Goal: Check status: Check status

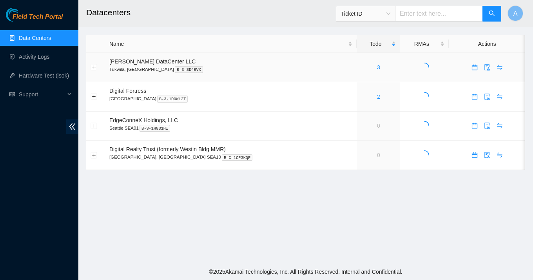
click at [367, 67] on div "3" at bounding box center [378, 67] width 35 height 9
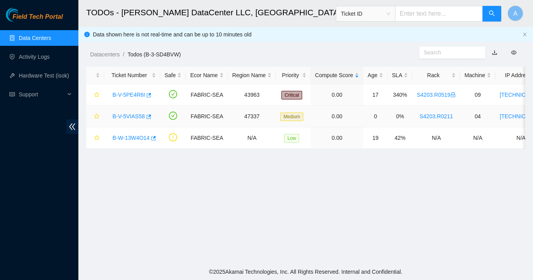
click at [134, 116] on link "B-V-5VIAS58" at bounding box center [129, 116] width 33 height 6
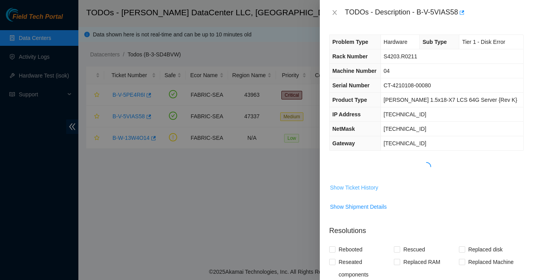
click at [361, 188] on span "Show Ticket History" at bounding box center [354, 187] width 48 height 9
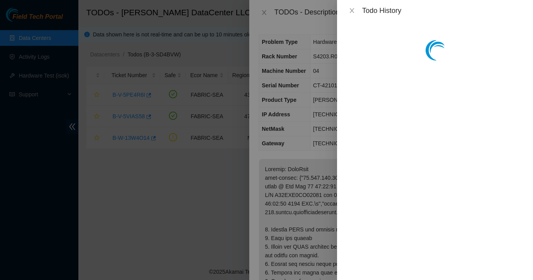
click at [351, 7] on div "Todo History" at bounding box center [435, 10] width 177 height 9
click at [353, 8] on icon "close" at bounding box center [352, 10] width 6 height 6
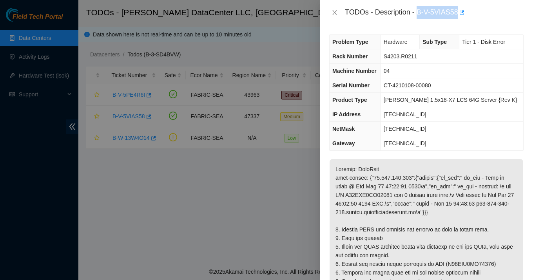
drag, startPoint x: 419, startPoint y: 13, endPoint x: 462, endPoint y: 16, distance: 42.8
click at [462, 16] on div "TODOs - Description - B-V-5VIAS58" at bounding box center [434, 12] width 179 height 13
copy div "B-V-5VIAS58"
click at [339, 16] on button "Close" at bounding box center [334, 12] width 11 height 7
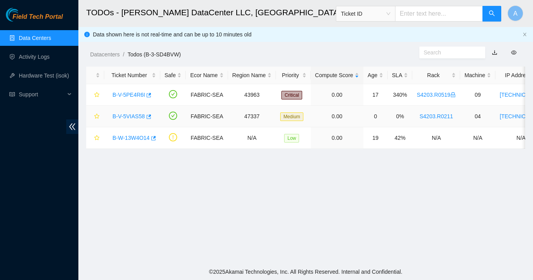
click at [121, 117] on link "B-V-5VIAS58" at bounding box center [129, 116] width 33 height 6
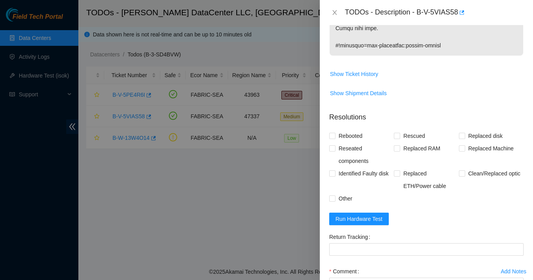
scroll to position [316, 0]
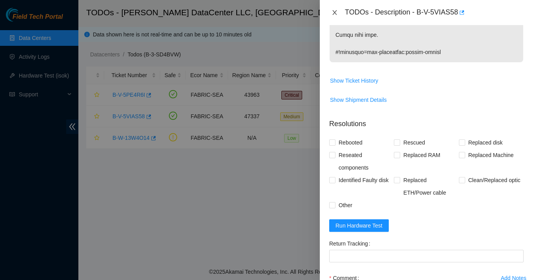
click at [332, 13] on icon "close" at bounding box center [335, 12] width 6 height 6
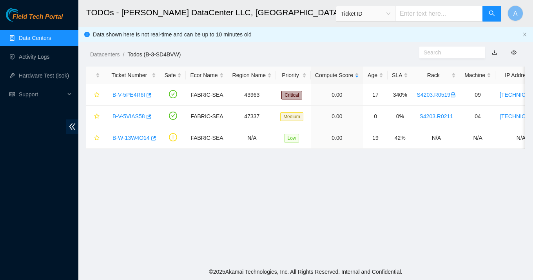
scroll to position [225, 0]
click at [254, 205] on main "TODOs - Sabey DataCenter LLC, Tukwila, WA Ticket ID A Data shown here is not re…" at bounding box center [305, 132] width 455 height 264
